Goal: Information Seeking & Learning: Learn about a topic

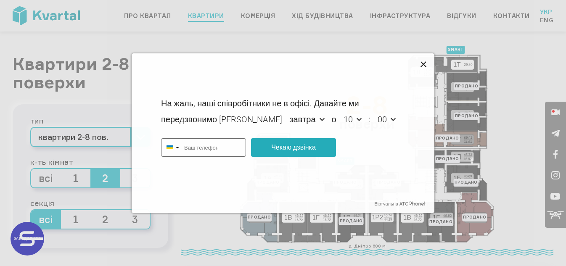
click at [423, 68] on icon at bounding box center [424, 65] width 10 height 10
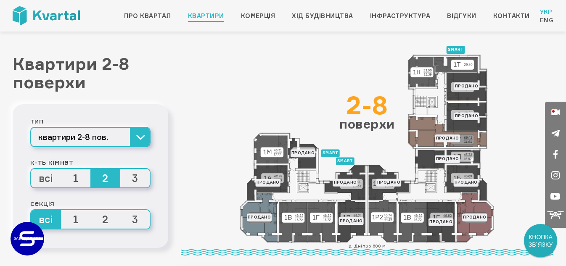
type input "+380"
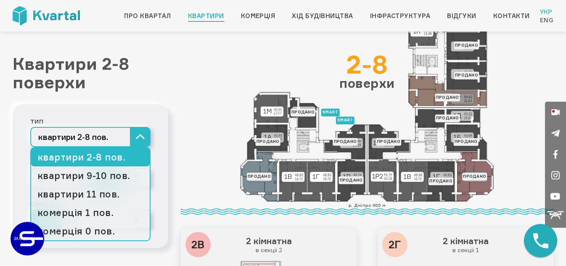
scroll to position [53, 0]
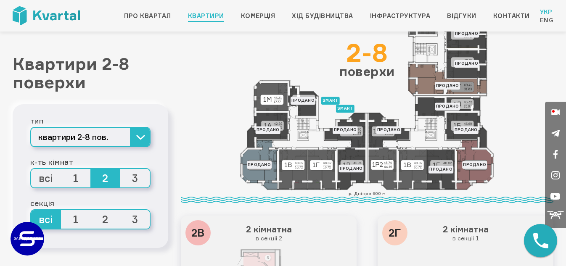
click at [258, 146] on button "Чекаю дзвінка" at bounding box center [293, 147] width 85 height 19
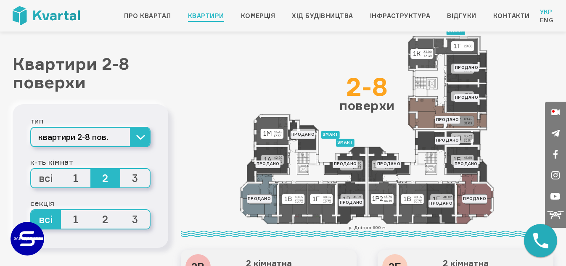
scroll to position [0, 0]
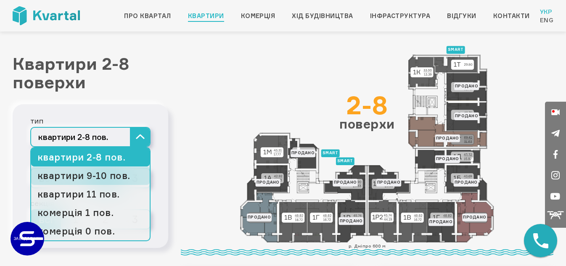
click at [87, 174] on link "квартири 9-10 пов." at bounding box center [90, 176] width 119 height 19
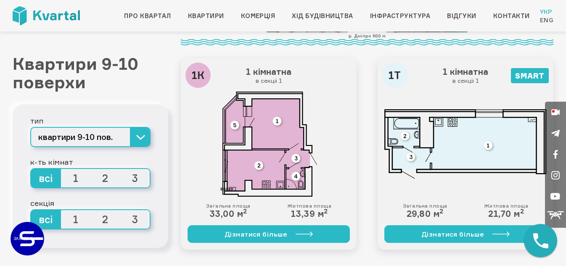
click at [456, 32] on icon at bounding box center [474, 8] width 37 height 50
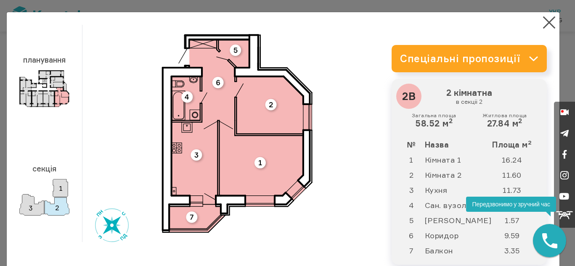
click at [47, 137] on div "планування секція" at bounding box center [50, 133] width 63 height 217
click at [52, 186] on img at bounding box center [44, 197] width 50 height 37
click at [544, 19] on button "×" at bounding box center [549, 22] width 16 height 16
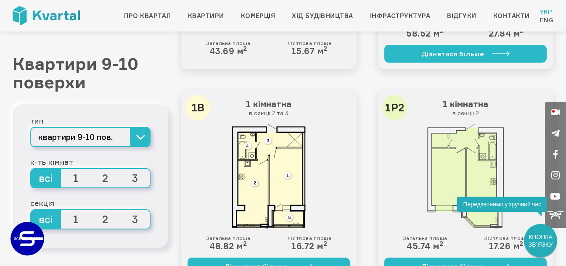
scroll to position [1052, 0]
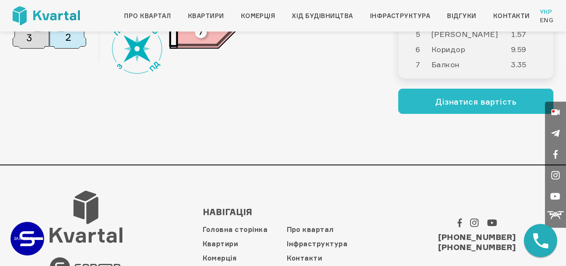
scroll to position [210, 0]
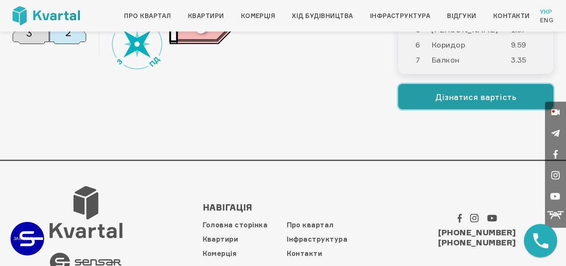
click at [440, 84] on button "Дізнатися вартість" at bounding box center [475, 96] width 155 height 25
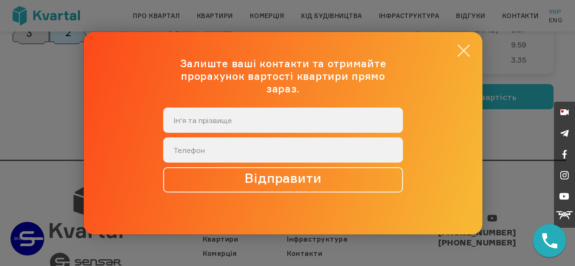
click at [457, 59] on button "×" at bounding box center [464, 50] width 16 height 16
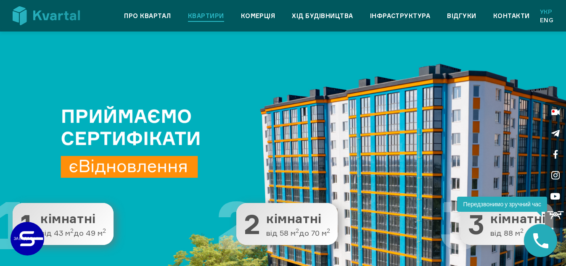
click at [211, 12] on link "Квартири" at bounding box center [206, 16] width 36 height 10
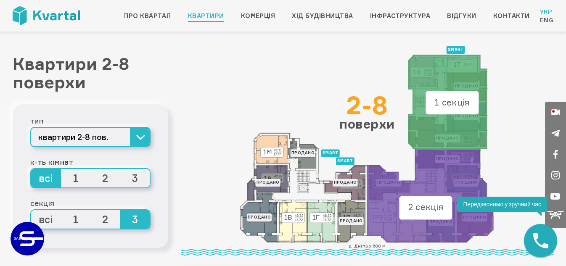
click at [44, 224] on span "всі" at bounding box center [46, 219] width 30 height 19
click at [31, 210] on input "всі" at bounding box center [31, 210] width 0 height 0
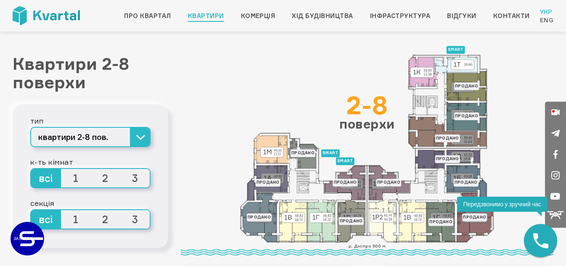
click at [137, 182] on span "3" at bounding box center [135, 178] width 30 height 19
click at [120, 169] on input "3" at bounding box center [120, 169] width 0 height 0
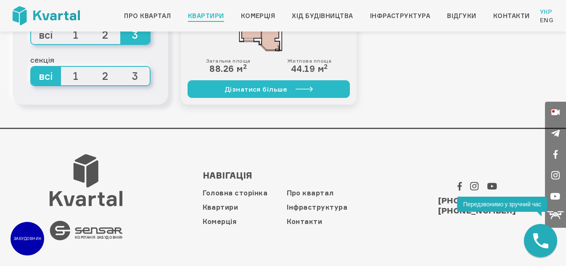
scroll to position [421, 0]
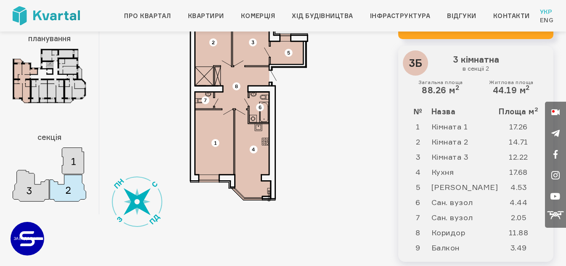
click at [207, 112] on img at bounding box center [249, 97] width 168 height 210
